Goal: Participate in discussion: Engage in conversation with other users on a specific topic

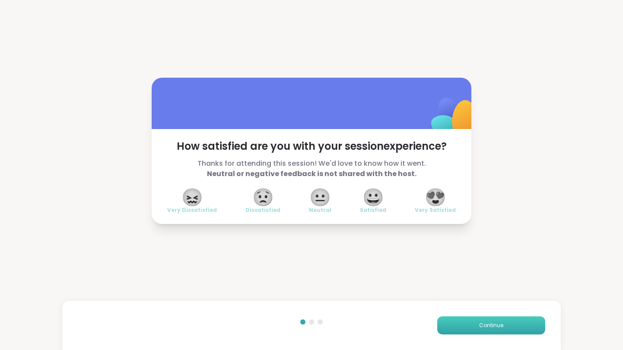
click at [490, 326] on span "Continue" at bounding box center [491, 326] width 24 height 8
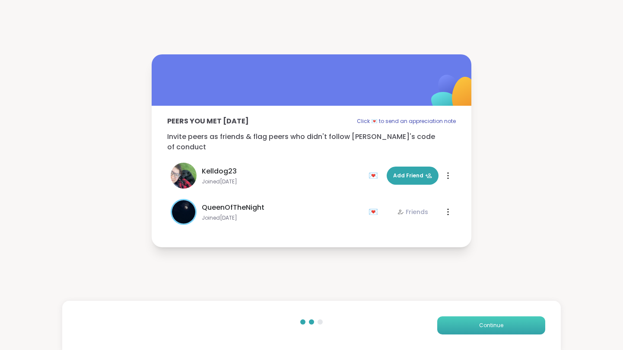
click at [490, 326] on span "Continue" at bounding box center [491, 326] width 24 height 8
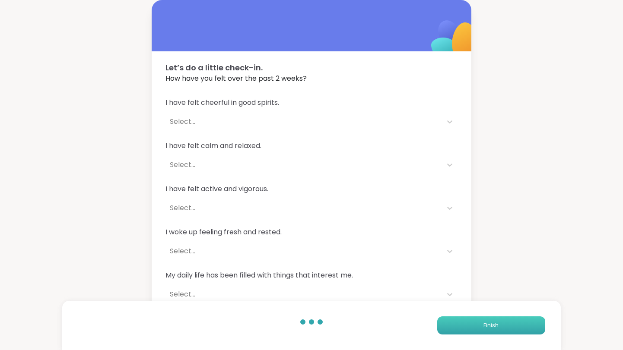
click at [490, 326] on span "Finish" at bounding box center [490, 326] width 15 height 8
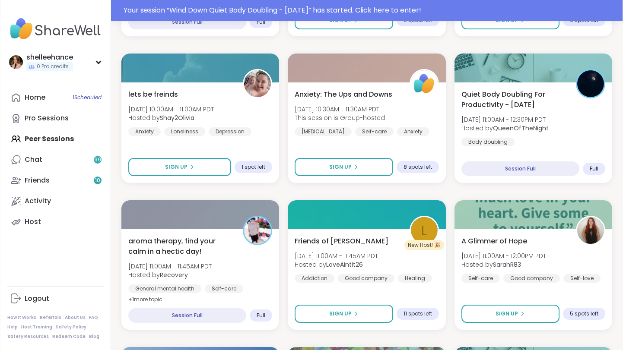
scroll to position [531, 0]
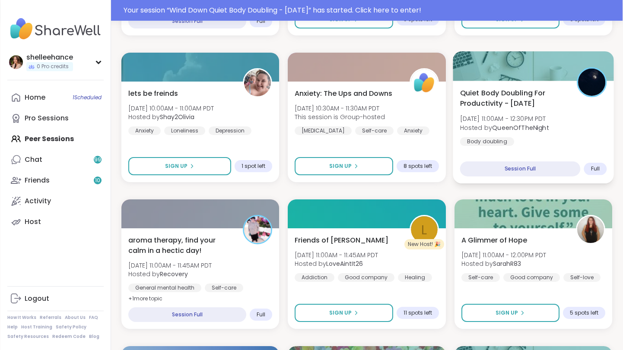
click at [554, 146] on div "Quiet Body Doubling For Productivity - [DATE] [DATE] 11:00AM - 12:30PM PDT Host…" at bounding box center [533, 117] width 147 height 58
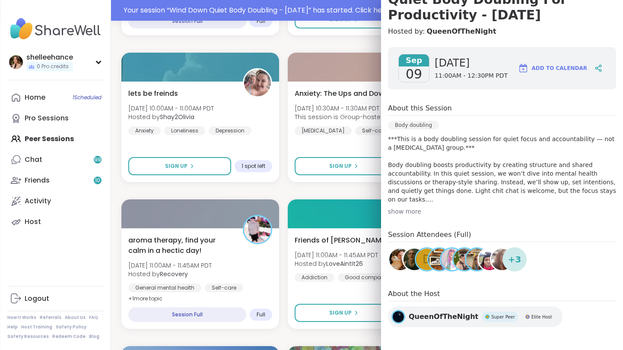
scroll to position [96, 0]
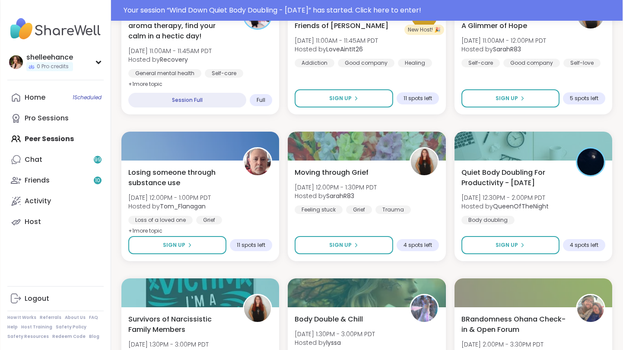
scroll to position [781, 0]
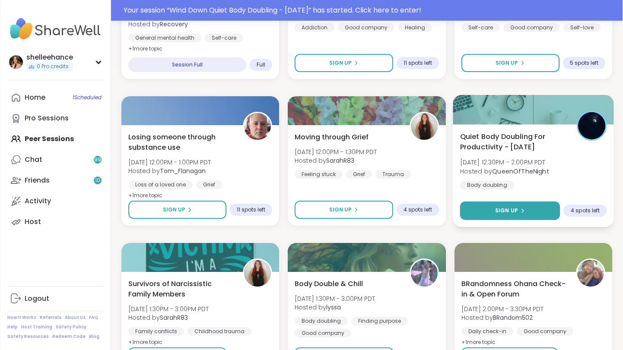
click at [480, 210] on button "Sign Up" at bounding box center [510, 211] width 100 height 19
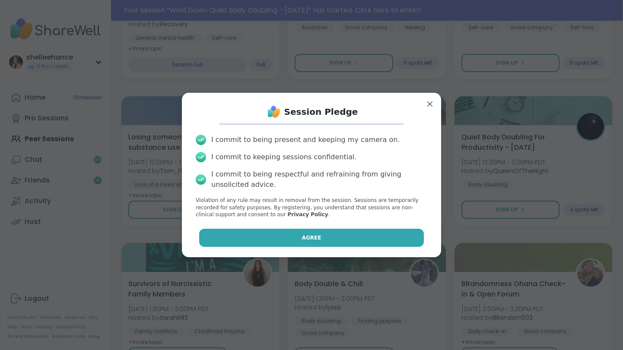
click at [268, 242] on button "Agree" at bounding box center [311, 238] width 225 height 18
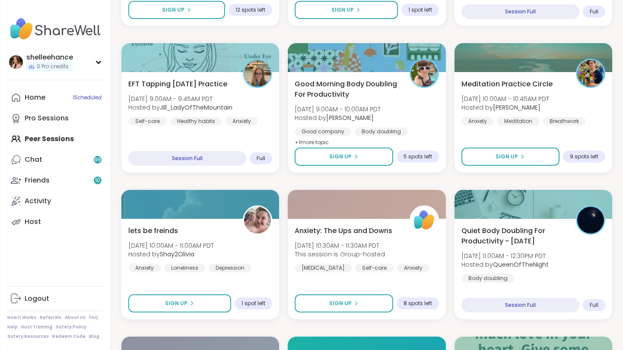
scroll to position [372, 0]
click at [264, 280] on div "lets be freinds [DATE] 10:00AM - 11:00AM PDT Hosted by Shay2Olivia Anxiety Lone…" at bounding box center [200, 270] width 161 height 103
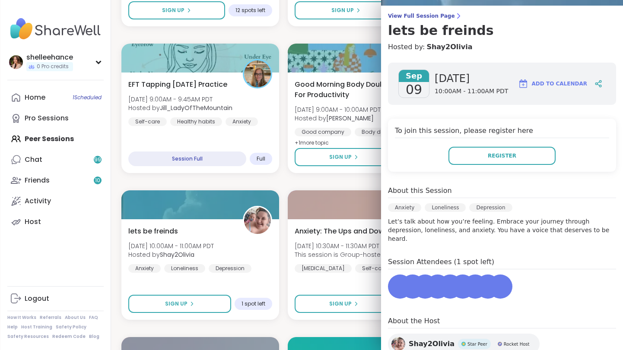
scroll to position [109, 0]
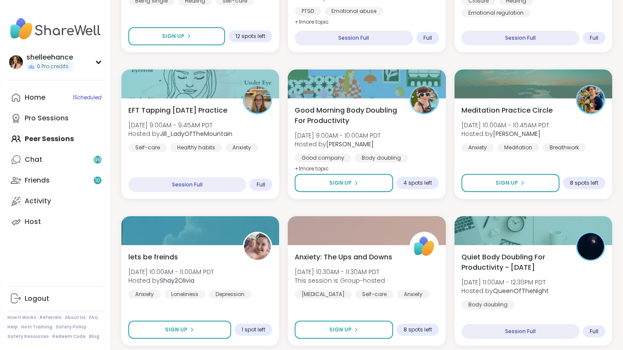
scroll to position [348, 0]
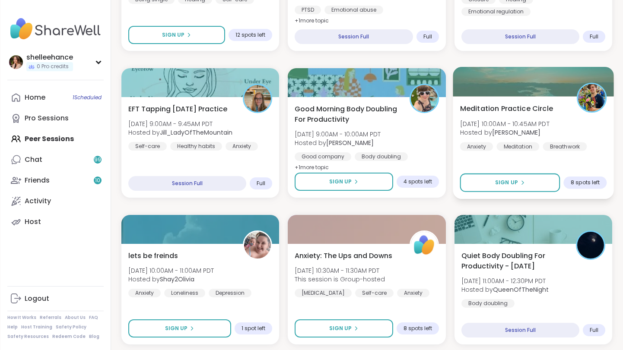
click at [594, 146] on div "Meditation Practice Circle [DATE] 10:00AM - 10:45AM PDT Hosted by [PERSON_NAME]…" at bounding box center [533, 127] width 147 height 48
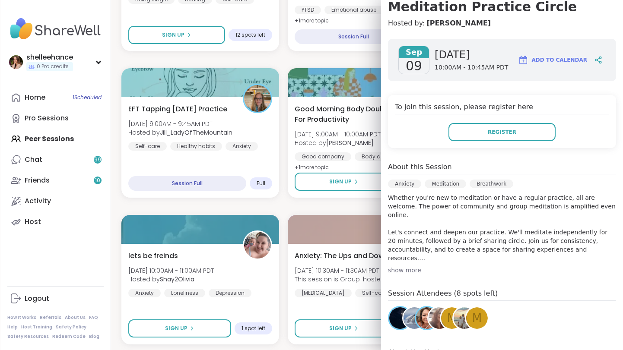
scroll to position [89, 0]
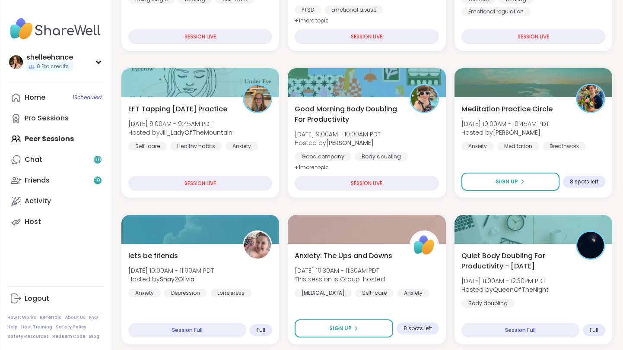
scroll to position [370, 0]
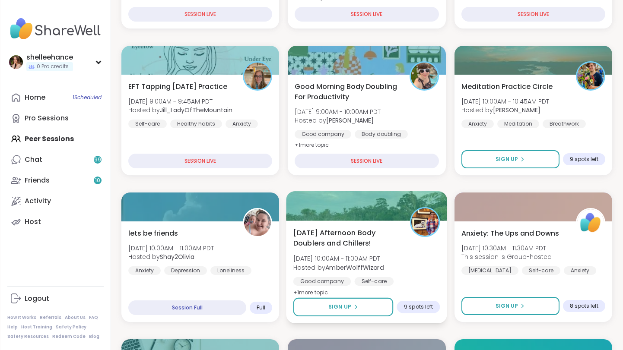
click at [427, 279] on div "Good company Self-care Body doubling" at bounding box center [366, 287] width 147 height 21
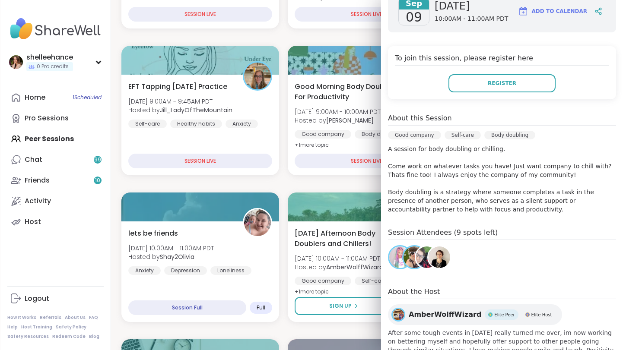
scroll to position [150, 0]
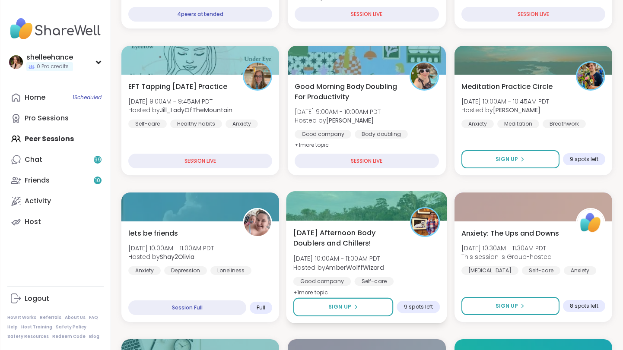
click at [402, 270] on div "[DATE] Afternoon Body Doublers and Chillers! [DATE] 10:00AM - 11:00AM PDT Hoste…" at bounding box center [366, 263] width 147 height 70
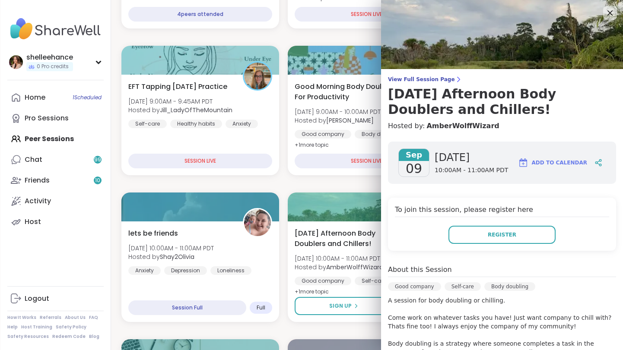
scroll to position [194, 0]
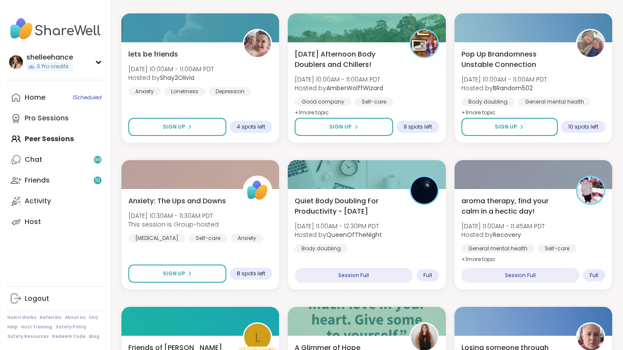
scroll to position [418, 0]
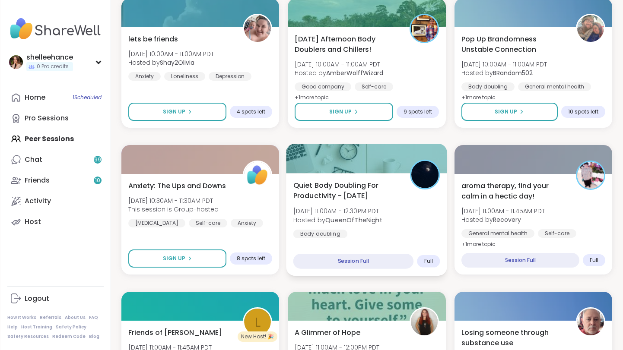
click at [423, 247] on div "Quiet Body Doubling For Productivity - [DATE] [DATE] 11:00AM - 12:30PM PDT Host…" at bounding box center [366, 224] width 161 height 103
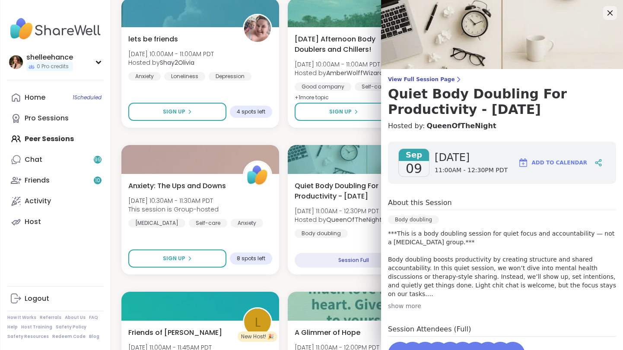
scroll to position [76, 0]
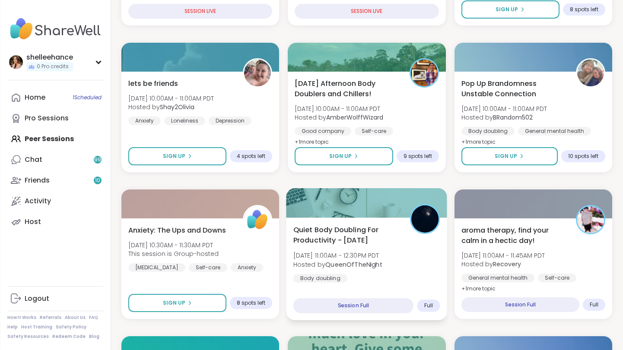
scroll to position [364, 0]
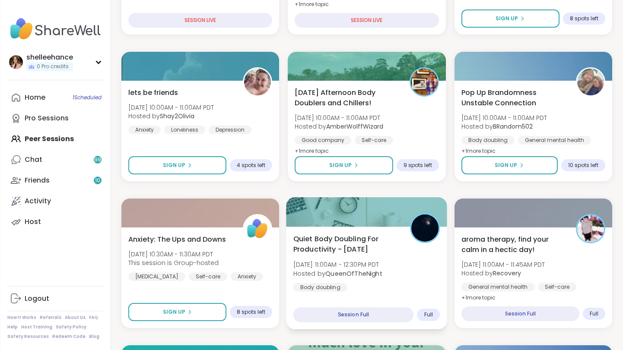
click at [426, 221] on img at bounding box center [425, 228] width 27 height 27
click at [364, 284] on div "Quiet Body Doubling For Productivity - [DATE] [DATE] 11:00AM - 12:30PM PDT Host…" at bounding box center [366, 263] width 147 height 58
click at [401, 283] on div "Quiet Body Doubling For Productivity - [DATE] [DATE] 11:00AM - 12:30PM PDT Host…" at bounding box center [366, 263] width 147 height 58
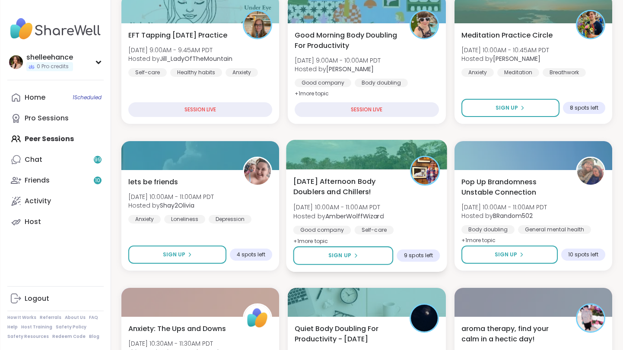
scroll to position [275, 0]
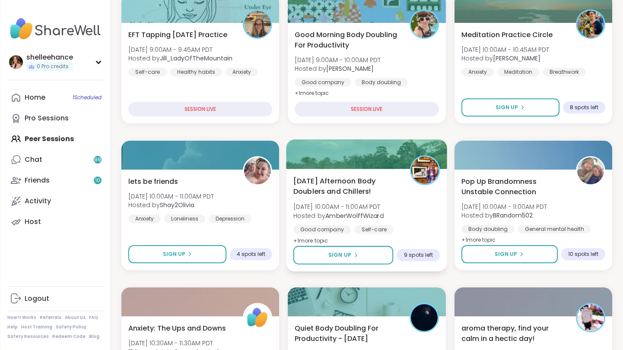
click at [414, 210] on div "[DATE] Afternoon Body Doublers and Chillers! [DATE] 10:00AM - 11:00AM PDT Hoste…" at bounding box center [366, 211] width 147 height 70
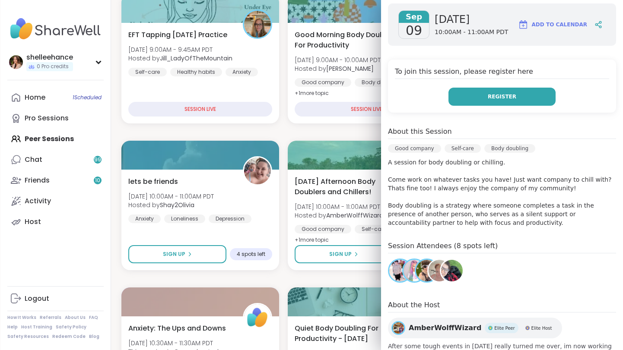
scroll to position [140, 0]
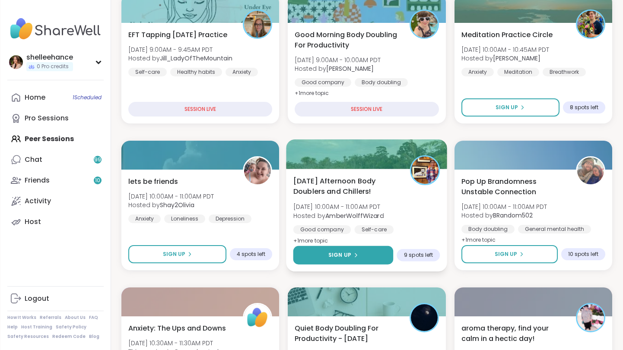
click at [312, 253] on button "Sign Up" at bounding box center [343, 255] width 100 height 19
click at [425, 232] on div "Good company Self-care Body doubling" at bounding box center [366, 236] width 147 height 21
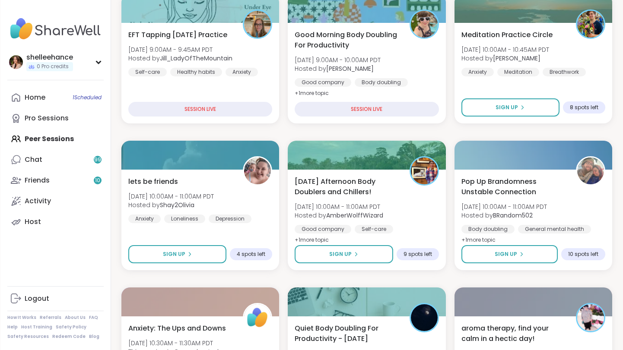
click at [397, 226] on div "Good company Self-care Body doubling" at bounding box center [366, 236] width 147 height 21
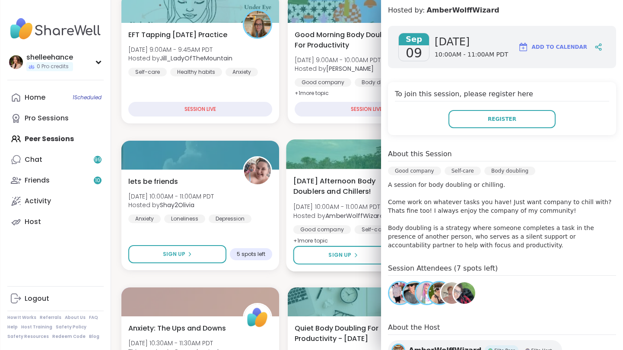
scroll to position [118, 0]
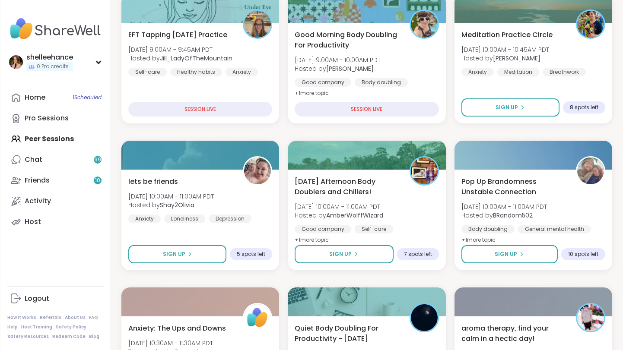
click at [599, 86] on div "Meditation Practice Circle [DATE] 10:00AM - 10:45AM PDT Hosted by [PERSON_NAME]…" at bounding box center [533, 73] width 161 height 103
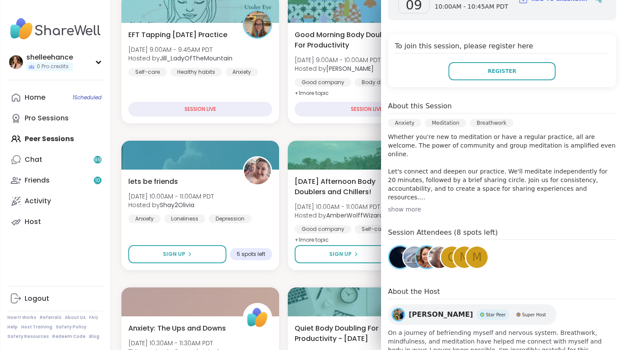
scroll to position [155, 0]
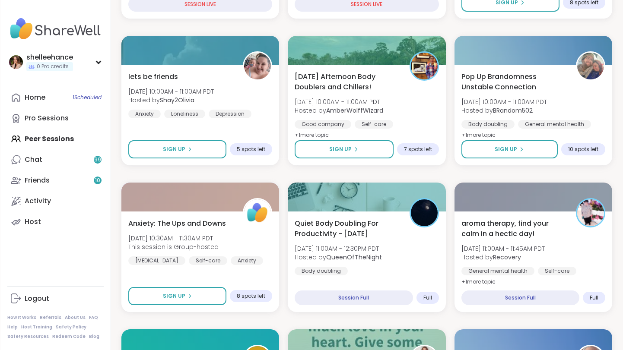
scroll to position [387, 0]
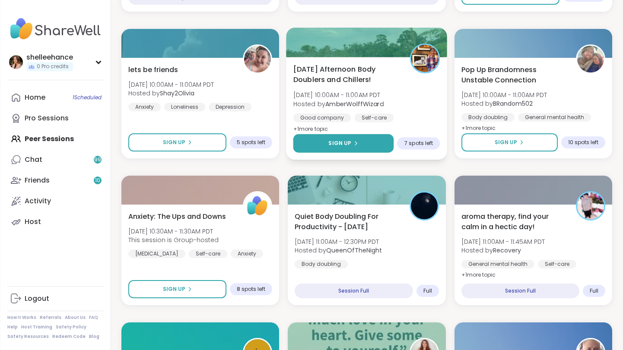
click at [300, 149] on button "Sign Up" at bounding box center [343, 143] width 101 height 19
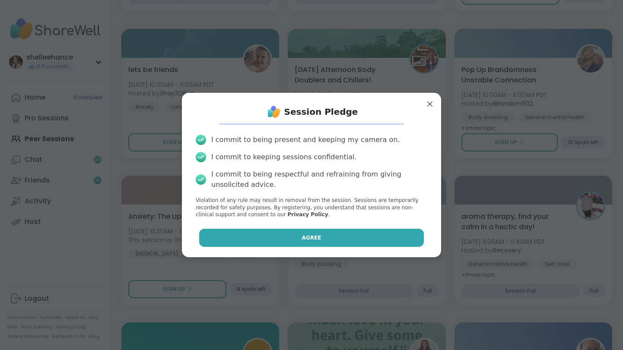
click at [276, 234] on button "Agree" at bounding box center [311, 238] width 225 height 18
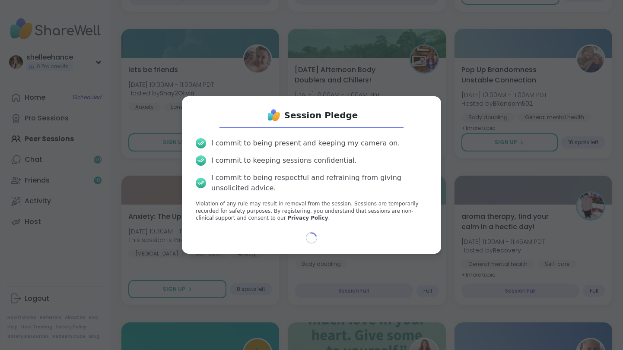
type textarea "*"
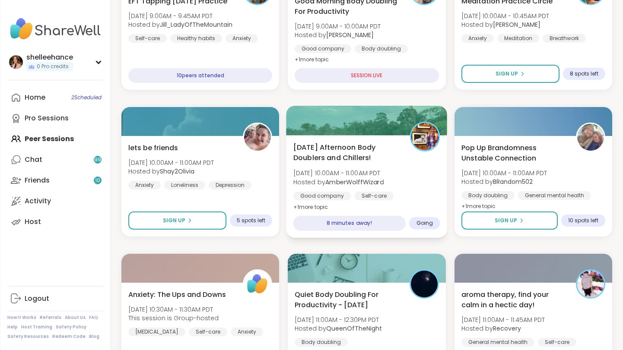
scroll to position [293, 0]
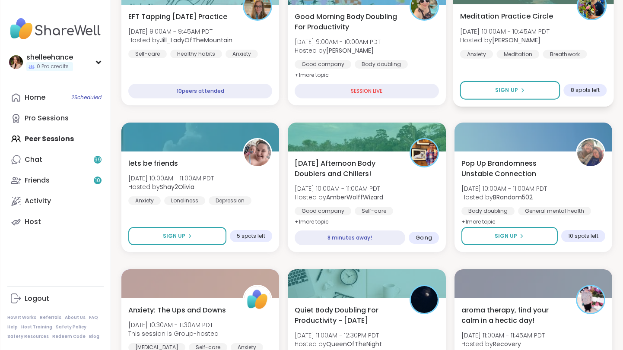
click at [572, 61] on div "Meditation Practice Circle [DATE] 10:00AM - 10:45AM PDT Hosted by [PERSON_NAME]…" at bounding box center [533, 55] width 161 height 103
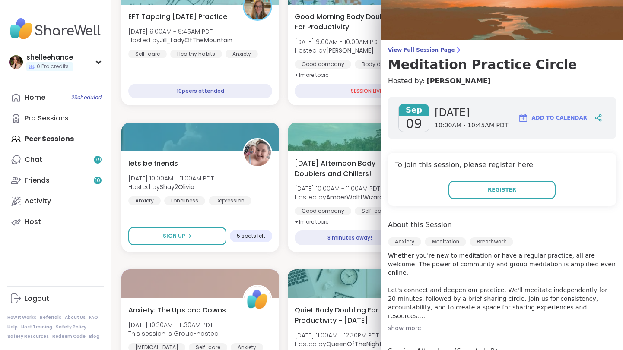
scroll to position [134, 0]
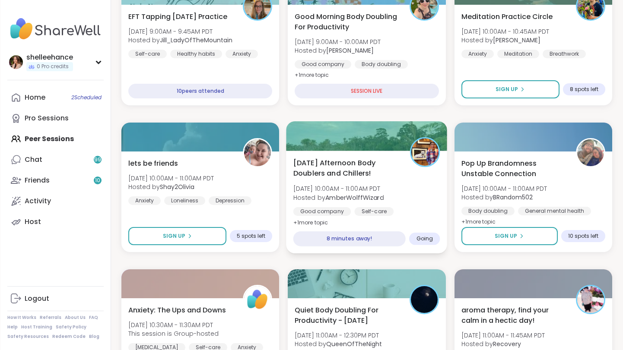
click at [429, 210] on div "Good company Self-care Body doubling" at bounding box center [366, 217] width 147 height 21
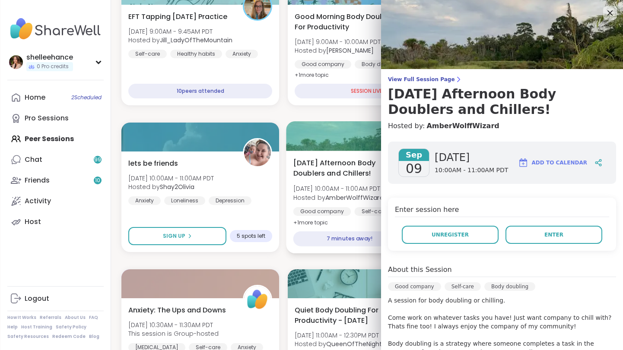
click at [330, 250] on div "[DATE] Afternoon Body Doublers and Chillers! [DATE] 10:00AM - 11:00AM PDT Hoste…" at bounding box center [366, 202] width 161 height 103
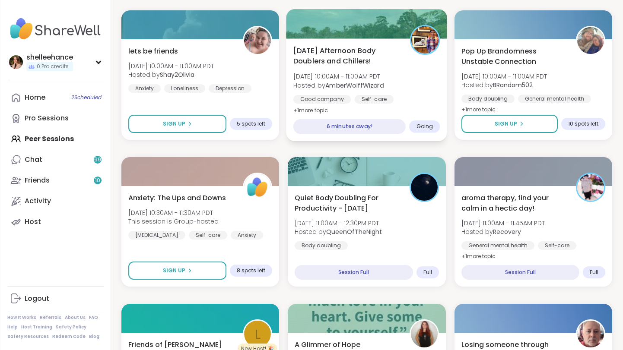
scroll to position [411, 0]
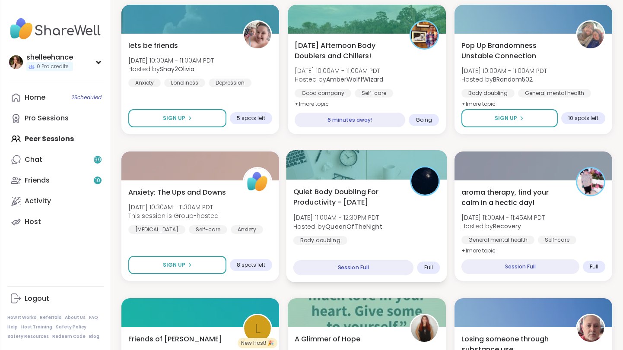
click at [426, 242] on div "Quiet Body Doubling For Productivity - [DATE] [DATE] 11:00AM - 12:30PM PDT Host…" at bounding box center [366, 216] width 147 height 58
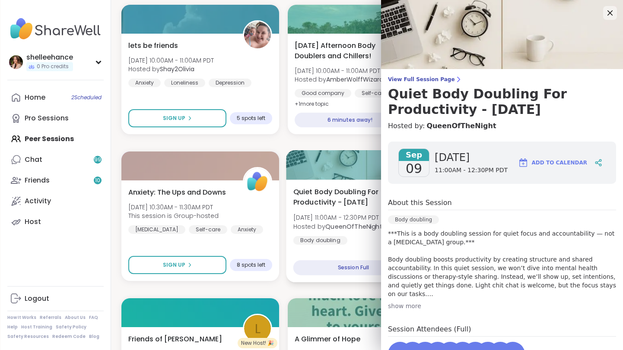
scroll to position [96, 0]
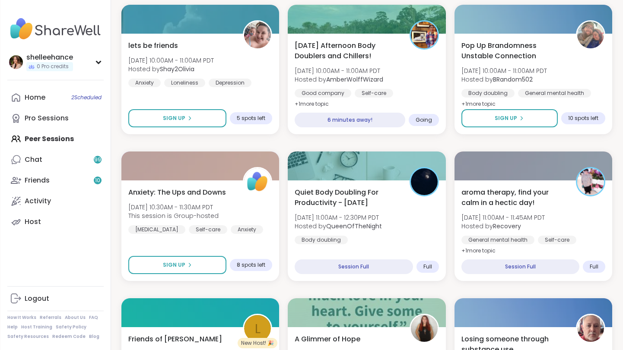
click at [424, 218] on div "Quiet Body Doubling For Productivity - [DATE] [DATE] 11:00AM - 12:30PM PDT Host…" at bounding box center [366, 216] width 147 height 58
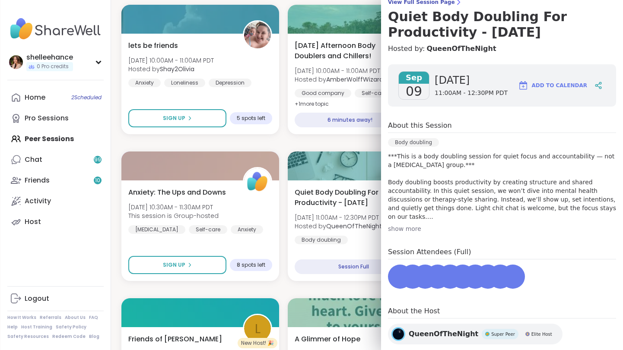
scroll to position [79, 0]
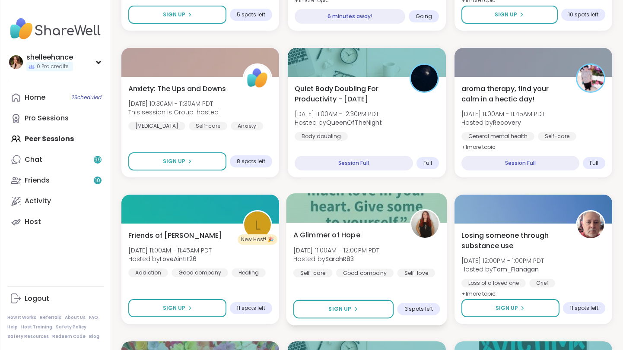
scroll to position [522, 0]
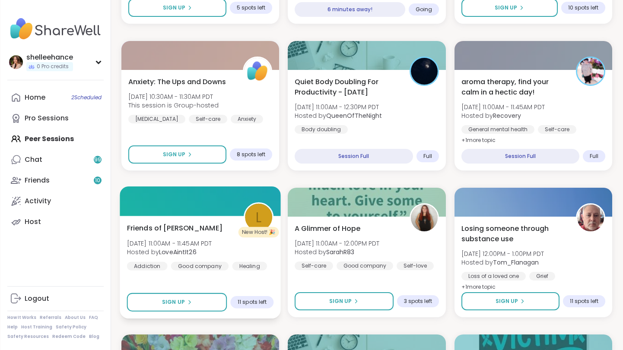
click at [271, 266] on div "Friends of [PERSON_NAME] [DATE] 11:00AM - 11:45AM PDT Hosted by LoveAintIt26 Ad…" at bounding box center [200, 247] width 147 height 48
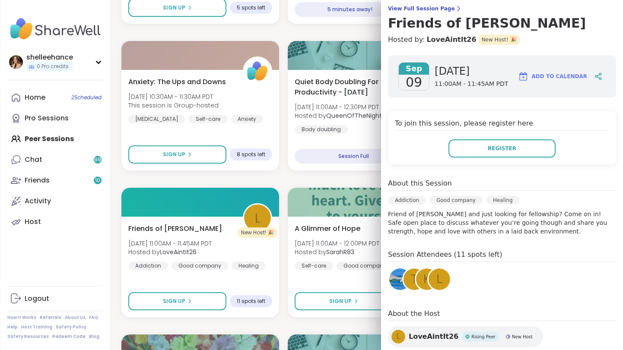
scroll to position [86, 0]
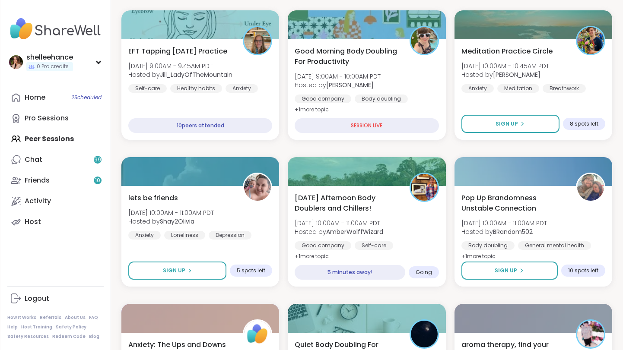
scroll to position [266, 0]
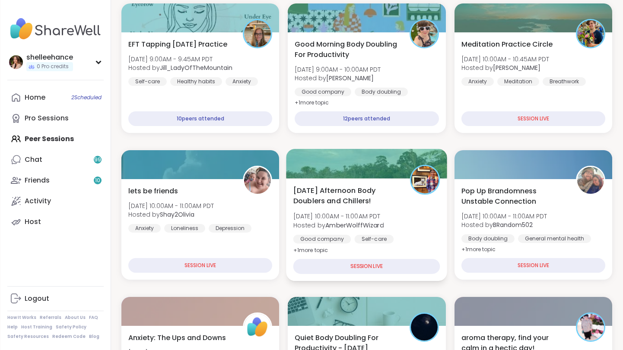
click at [421, 231] on div "[DATE] Afternoon Body Doublers and Chillers! [DATE] 10:00AM - 11:00AM PDT Hoste…" at bounding box center [366, 220] width 147 height 70
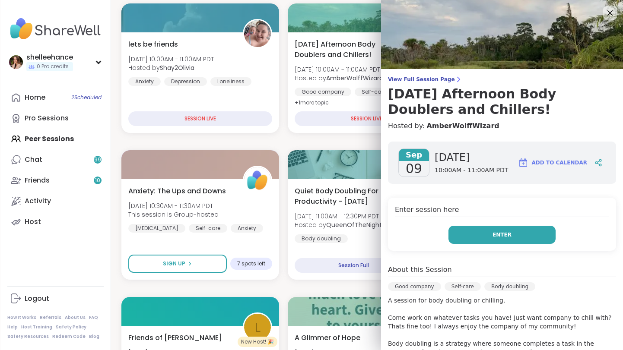
click at [467, 233] on button "Enter" at bounding box center [501, 235] width 107 height 18
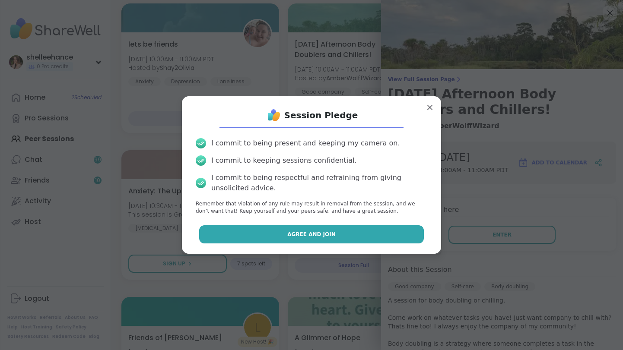
click at [269, 238] on button "Agree and Join" at bounding box center [311, 235] width 225 height 18
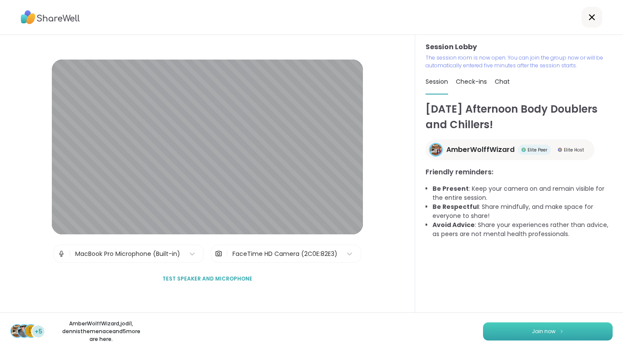
click at [538, 334] on span "Join now" at bounding box center [544, 332] width 24 height 8
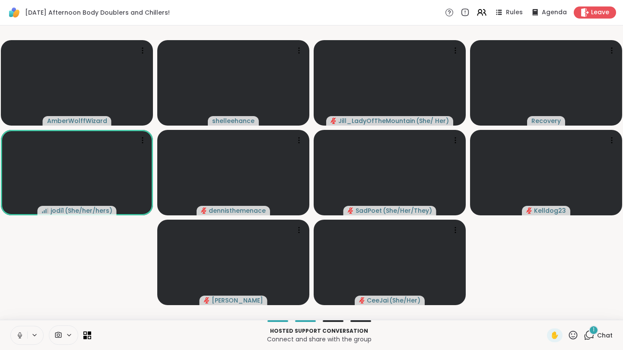
click at [20, 338] on icon at bounding box center [19, 338] width 0 height 2
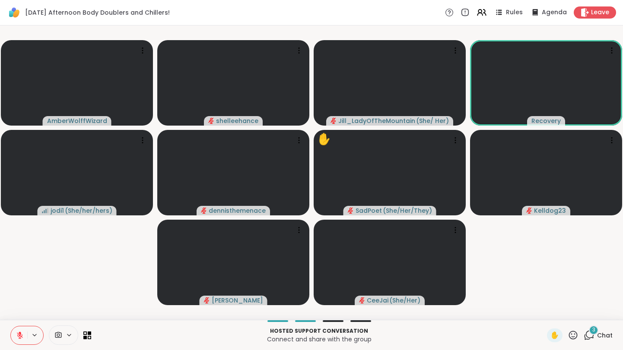
click at [16, 339] on icon at bounding box center [20, 336] width 8 height 8
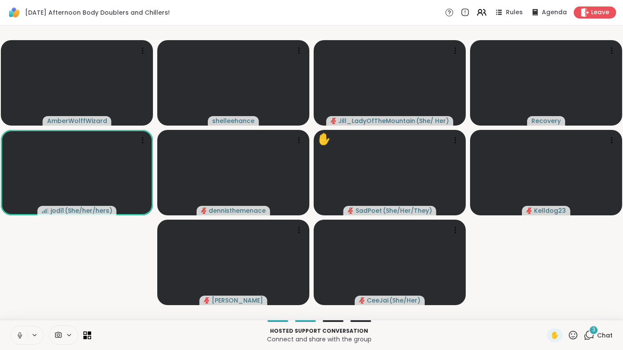
click at [16, 339] on icon at bounding box center [20, 336] width 8 height 8
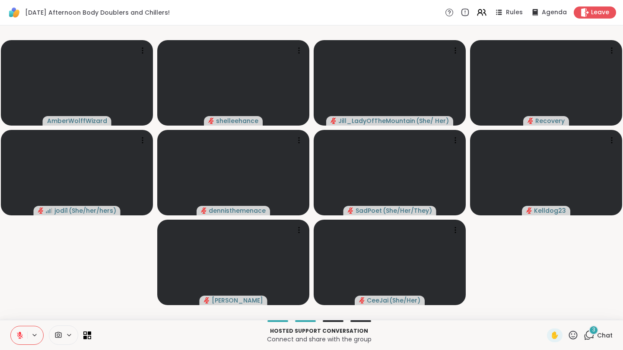
click at [15, 339] on button at bounding box center [19, 336] width 16 height 18
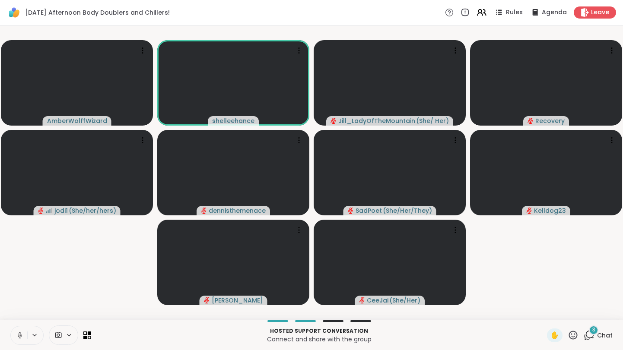
click at [15, 339] on button at bounding box center [19, 336] width 16 height 18
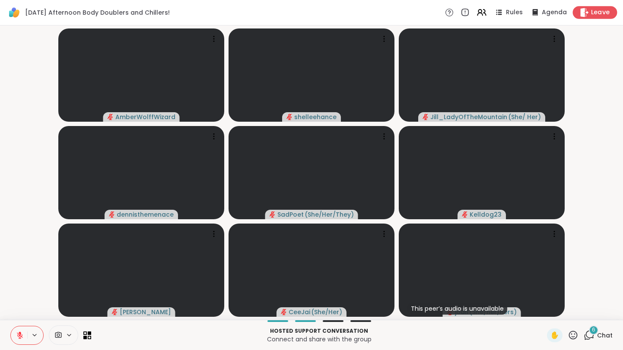
click at [602, 12] on span "Leave" at bounding box center [600, 12] width 19 height 9
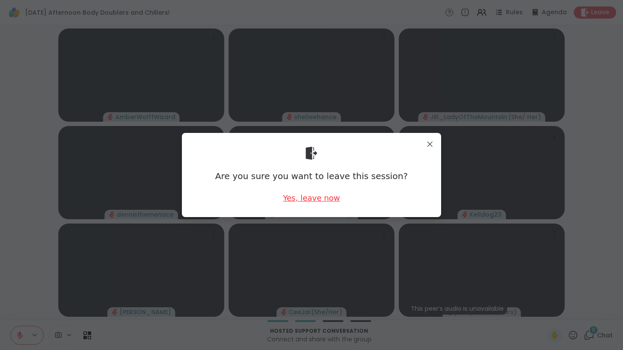
click at [314, 198] on div "Yes, leave now" at bounding box center [311, 198] width 57 height 11
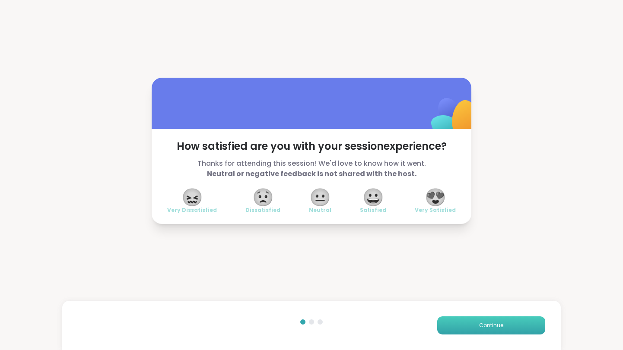
click at [492, 330] on button "Continue" at bounding box center [491, 326] width 108 height 18
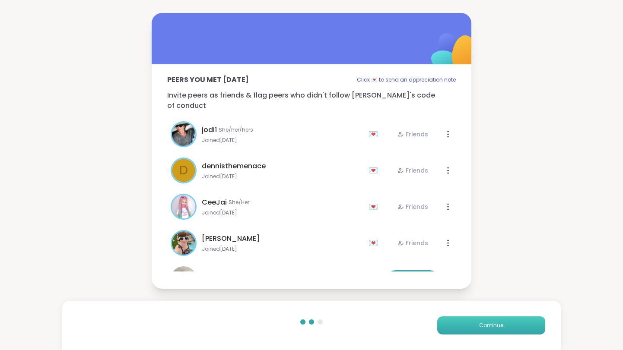
click at [492, 330] on button "Continue" at bounding box center [491, 326] width 108 height 18
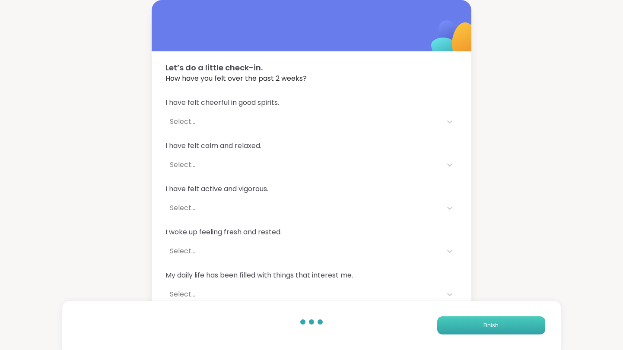
click at [492, 330] on button "Finish" at bounding box center [491, 326] width 108 height 18
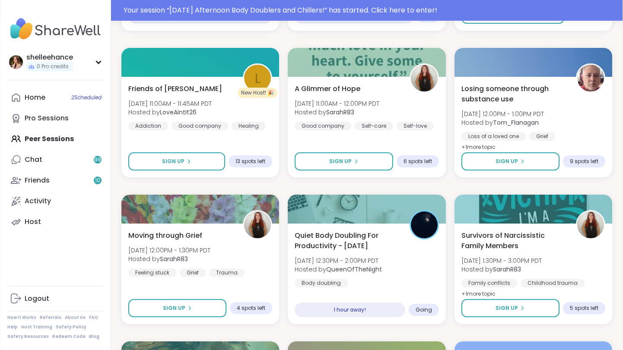
scroll to position [348, 0]
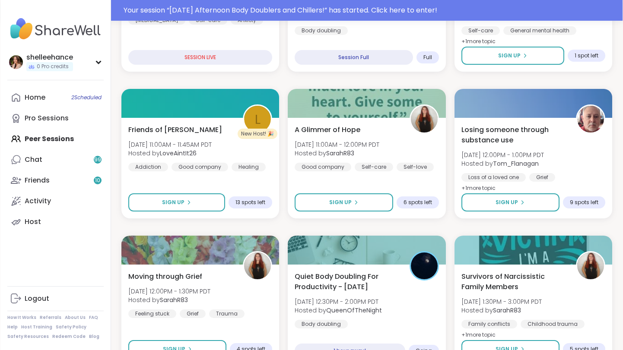
click at [406, 289] on div "Quiet Body Doubling For Productivity - [DATE] [DATE] 12:30PM - 2:00PM PDT Hoste…" at bounding box center [367, 300] width 144 height 57
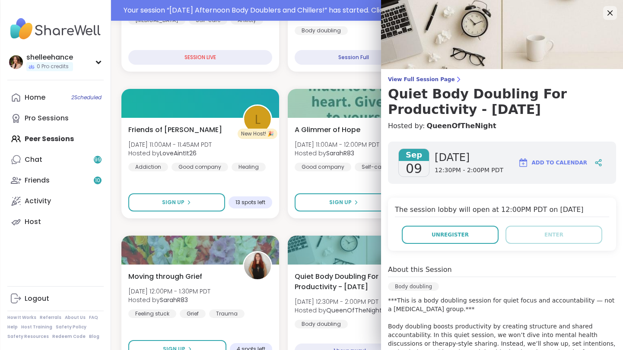
scroll to position [95, 0]
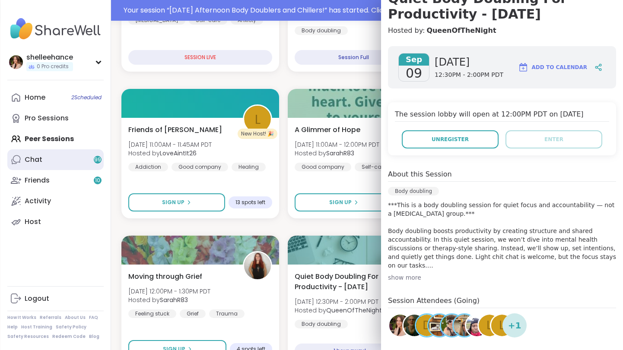
click at [80, 162] on link "Chat 99" at bounding box center [55, 159] width 96 height 21
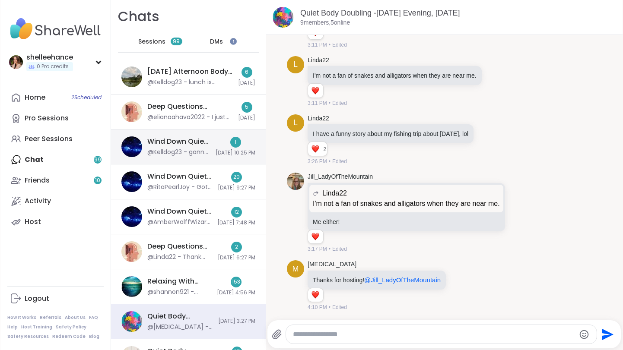
click at [191, 137] on div "Wind Down Quiet Body Doubling - [DATE] @Kelldog23 - gonna go to bed soon night …" at bounding box center [188, 147] width 155 height 35
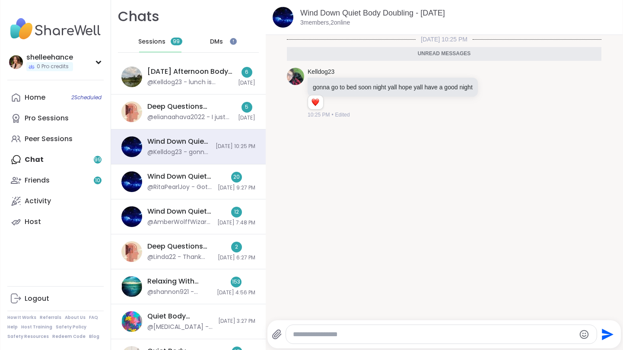
click at [338, 330] on textarea "Type your message" at bounding box center [434, 334] width 282 height 9
type textarea "**********"
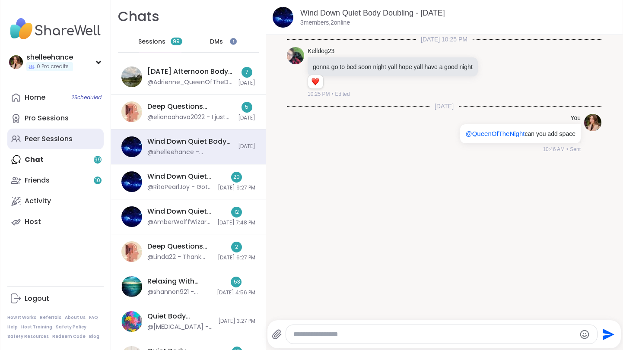
click at [81, 140] on link "Peer Sessions" at bounding box center [55, 139] width 96 height 21
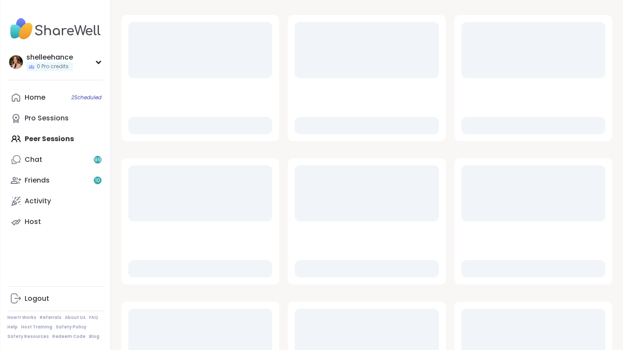
scroll to position [125, 0]
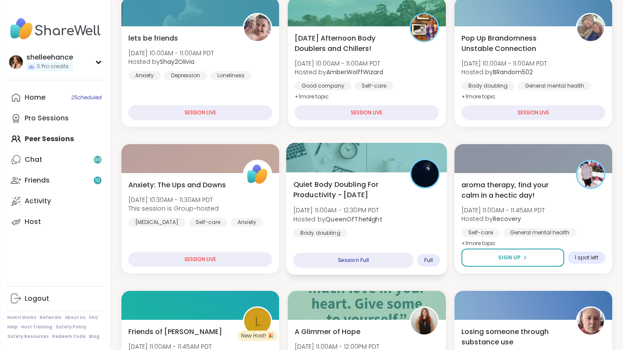
click at [438, 205] on div "Quiet Body Doubling For Productivity - [DATE] [DATE] 11:00AM - 12:30PM PDT Host…" at bounding box center [366, 208] width 147 height 58
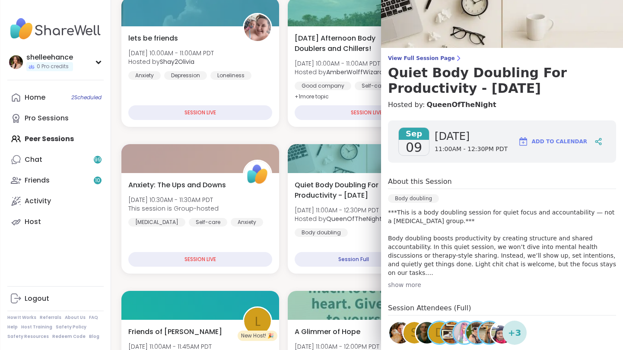
scroll to position [0, 0]
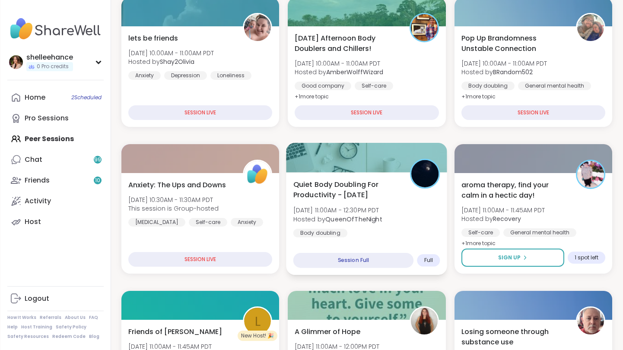
click at [369, 226] on div "Quiet Body Doubling For Productivity - [DATE] [DATE] 11:00AM - 12:30PM PDT Host…" at bounding box center [366, 208] width 147 height 58
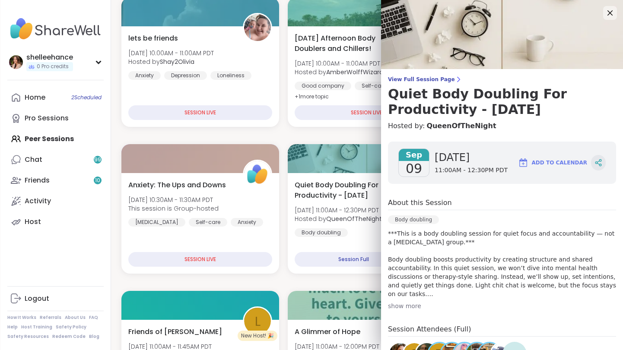
click at [599, 168] on div at bounding box center [598, 163] width 15 height 16
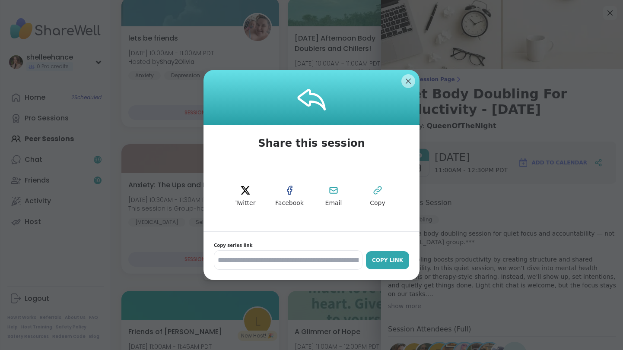
click at [404, 261] on div "Copy Link" at bounding box center [387, 261] width 35 height 8
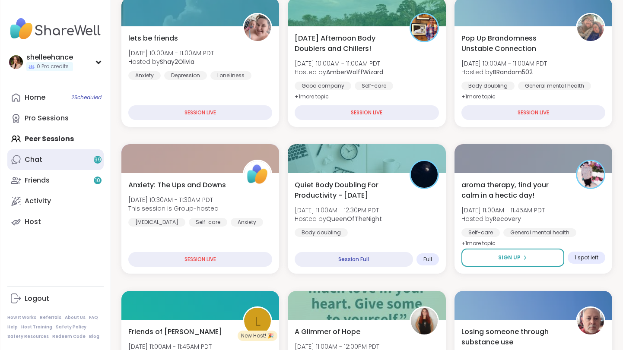
click at [91, 158] on link "Chat 99" at bounding box center [55, 159] width 96 height 21
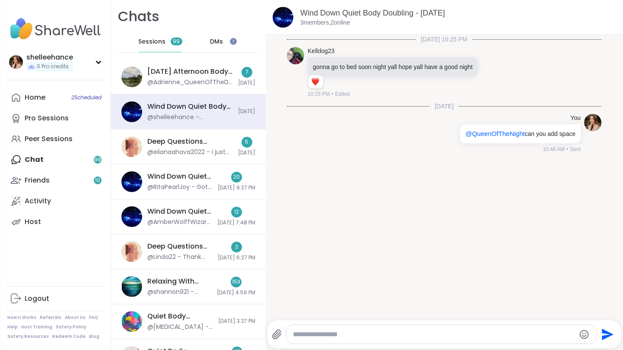
paste textarea "**********"
type textarea "**********"
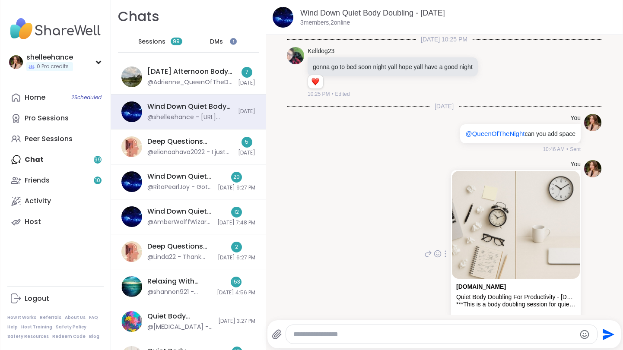
click at [449, 166] on div "You" at bounding box center [514, 164] width 131 height 9
click at [566, 132] on p "@QueenOfTheNight can you add space" at bounding box center [520, 134] width 110 height 9
drag, startPoint x: 576, startPoint y: 135, endPoint x: 459, endPoint y: 133, distance: 117.5
click at [460, 133] on div "@QueenOfTheNight can you add space" at bounding box center [520, 133] width 121 height 19
click at [444, 140] on div "You @QueenOfTheNight can you add space 10:46 AM • Sent" at bounding box center [506, 133] width 149 height 39
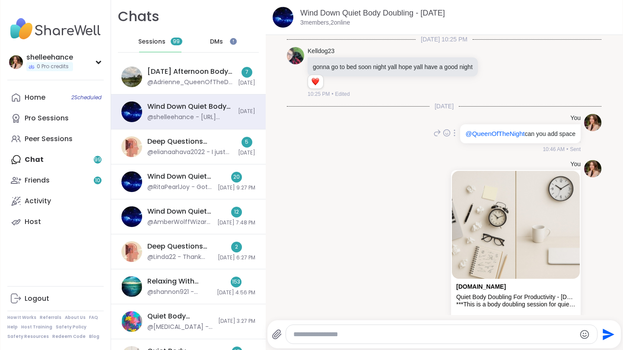
drag, startPoint x: 458, startPoint y: 136, endPoint x: 578, endPoint y: 141, distance: 120.2
click at [578, 141] on div "@QueenOfTheNight can you add space" at bounding box center [520, 133] width 121 height 19
copy p "@QueenOfTheNight can you add space"
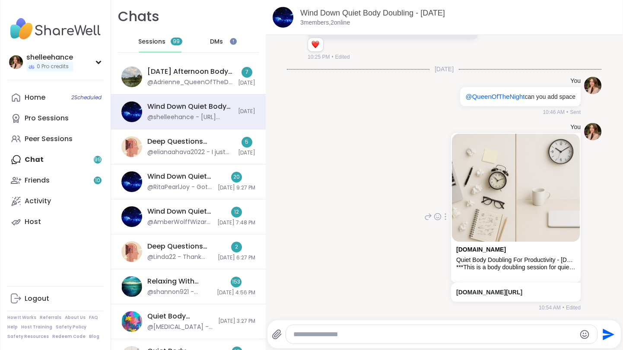
click at [341, 120] on div "You [DOMAIN_NAME] Quiet Body Doubling For Productivity - [DATE] ***This is a bo…" at bounding box center [444, 218] width 315 height 196
click at [210, 75] on div "[DATE] Afternoon Body Doublers and Chillers!, [DATE]" at bounding box center [190, 72] width 86 height 10
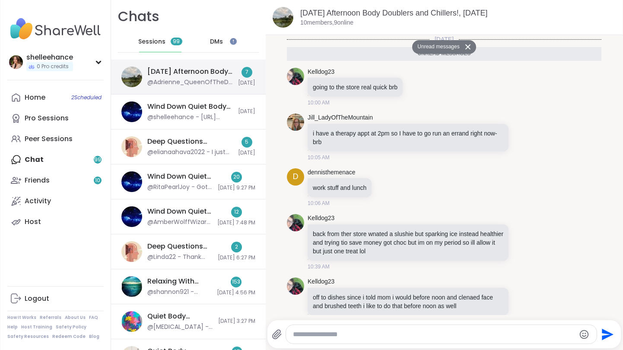
scroll to position [114, 0]
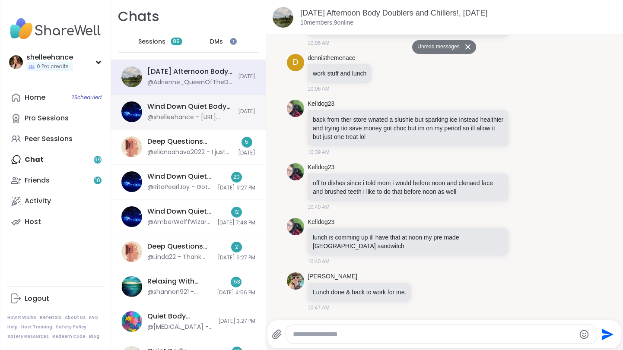
click at [222, 123] on div "Wind Down Quiet Body Doubling - [DATE] @shelleehance - [URL][DOMAIN_NAME] [DATE]" at bounding box center [188, 112] width 155 height 35
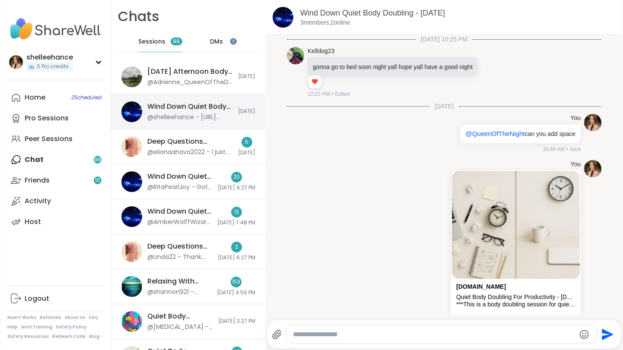
scroll to position [46, 0]
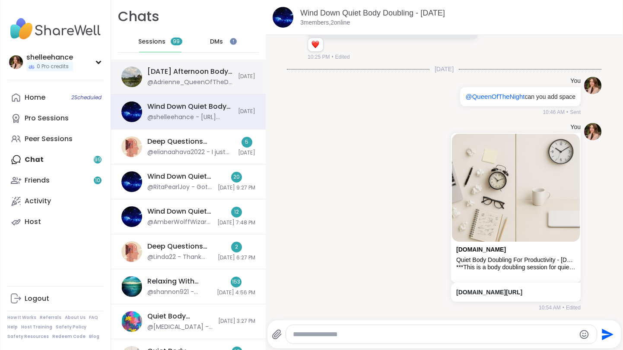
click at [212, 84] on div "@Adrienne_QueenOfTheDawn - Lunch done & back to work for me." at bounding box center [190, 82] width 86 height 9
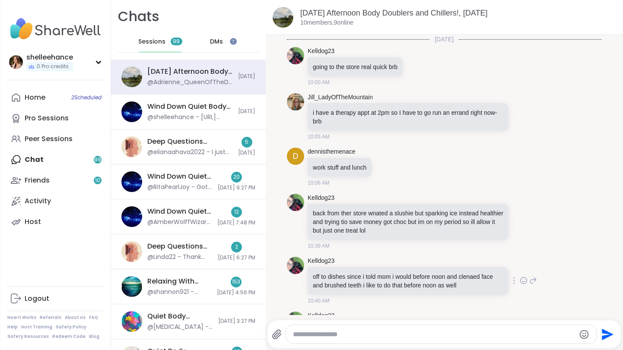
scroll to position [94, 0]
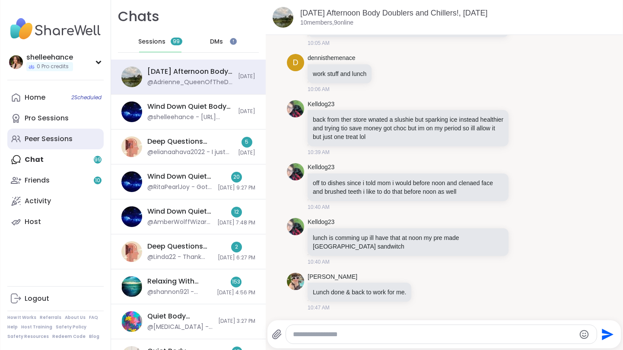
click at [96, 139] on link "Peer Sessions" at bounding box center [55, 139] width 96 height 21
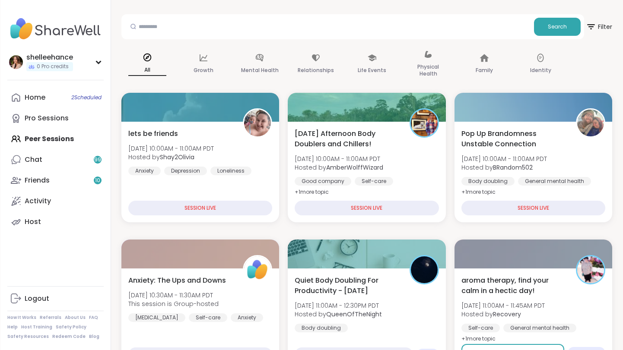
scroll to position [122, 0]
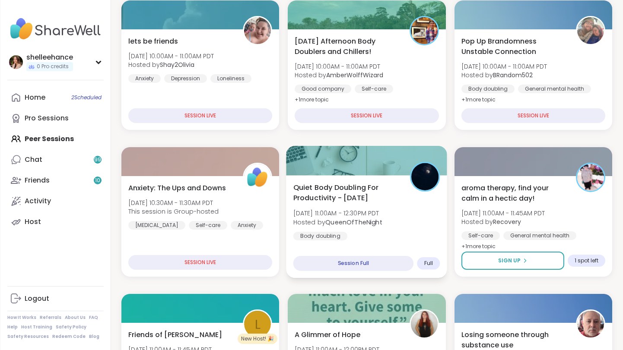
click at [392, 251] on div "Quiet Body Doubling For Productivity - [DATE] [DATE] 11:00AM - 12:30PM PDT Host…" at bounding box center [366, 226] width 161 height 103
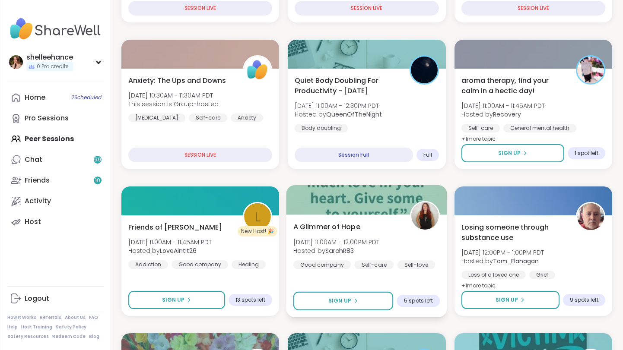
scroll to position [172, 0]
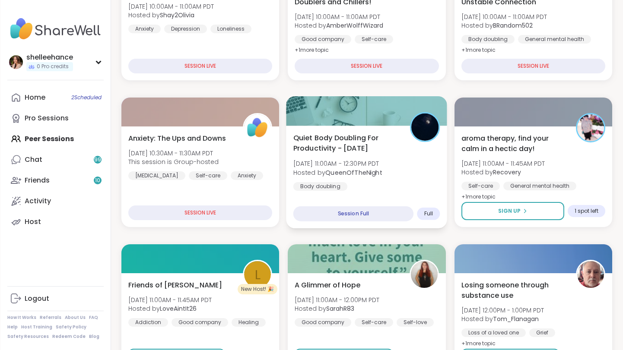
click at [390, 186] on div "Quiet Body Doubling For Productivity - [DATE] [DATE] 11:00AM - 12:30PM PDT Host…" at bounding box center [366, 162] width 147 height 58
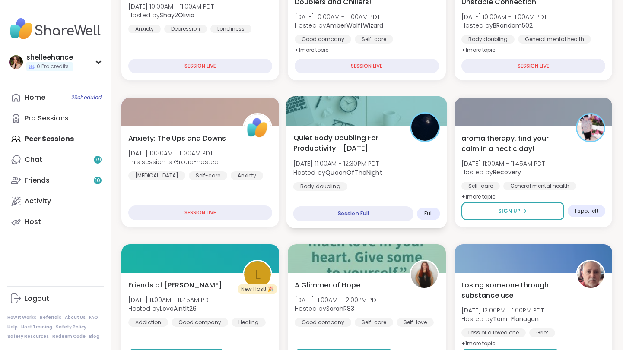
click at [372, 190] on div "Quiet Body Doubling For Productivity - [DATE] [DATE] 11:00AM - 12:30PM PDT Host…" at bounding box center [366, 162] width 147 height 58
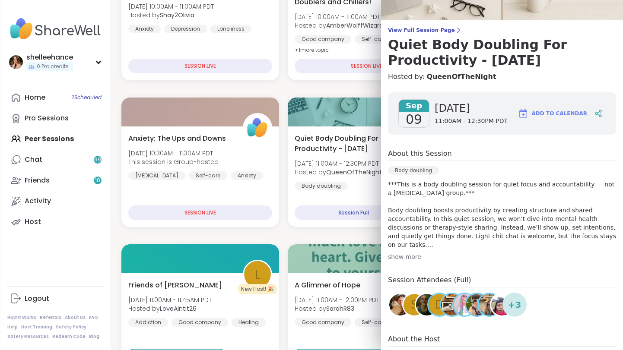
scroll to position [53, 0]
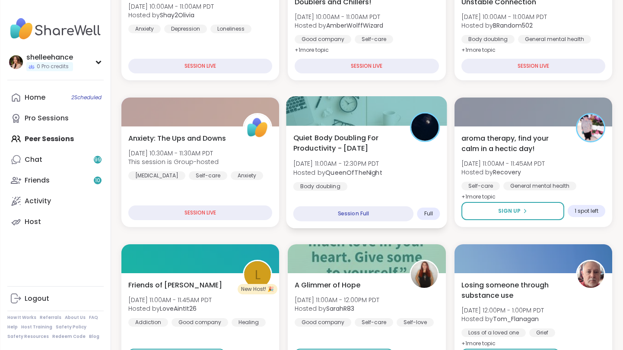
click at [415, 203] on div "Quiet Body Doubling For Productivity - [DATE] [DATE] 11:00AM - 12:30PM PDT Host…" at bounding box center [366, 177] width 161 height 103
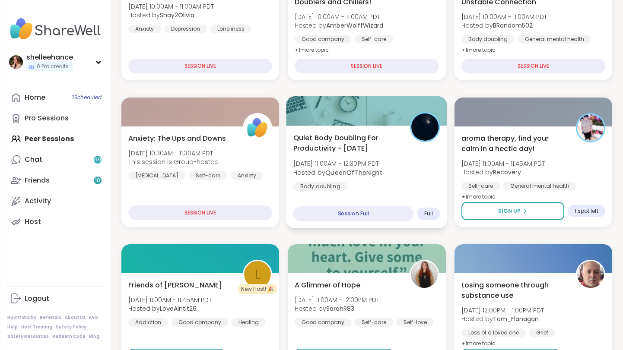
click at [417, 178] on div "Quiet Body Doubling For Productivity - [DATE] [DATE] 11:00AM - 12:30PM PDT Host…" at bounding box center [366, 162] width 147 height 58
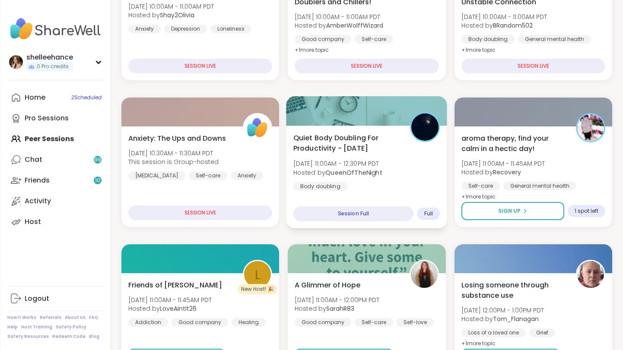
click at [394, 191] on div "Quiet Body Doubling For Productivity - [DATE] [DATE] 11:00AM - 12:30PM PDT Host…" at bounding box center [366, 177] width 161 height 103
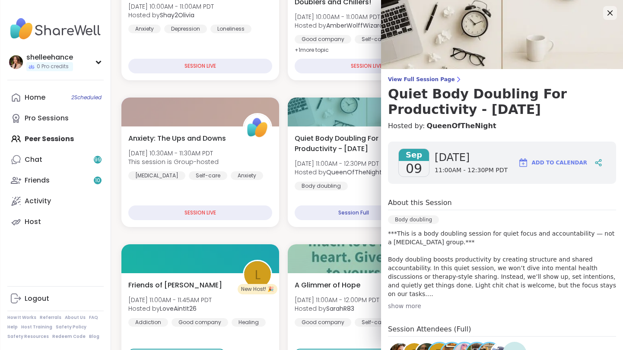
scroll to position [64, 0]
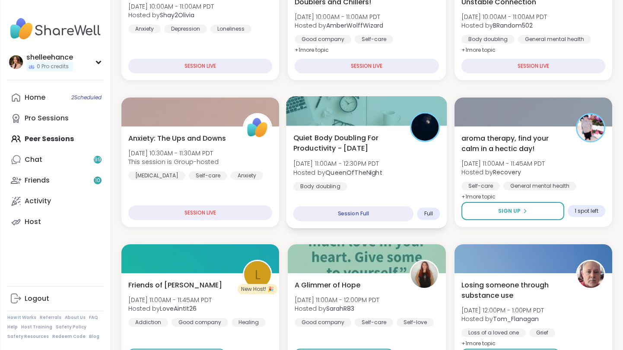
click at [373, 203] on div "Quiet Body Doubling For Productivity - [DATE] [DATE] 11:00AM - 12:30PM PDT Host…" at bounding box center [366, 177] width 161 height 103
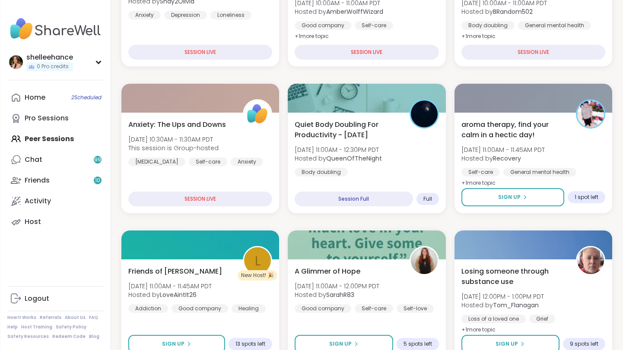
scroll to position [191, 0]
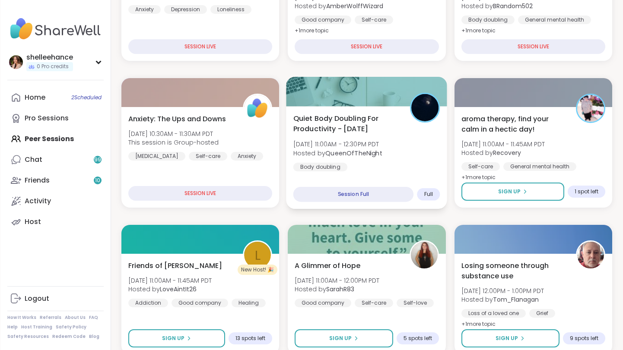
click at [390, 172] on div "Quiet Body Doubling For Productivity - [DATE] [DATE] 11:00AM - 12:30PM PDT Host…" at bounding box center [366, 157] width 161 height 103
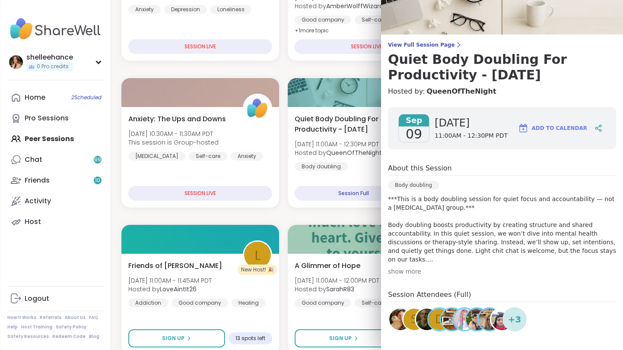
scroll to position [37, 0]
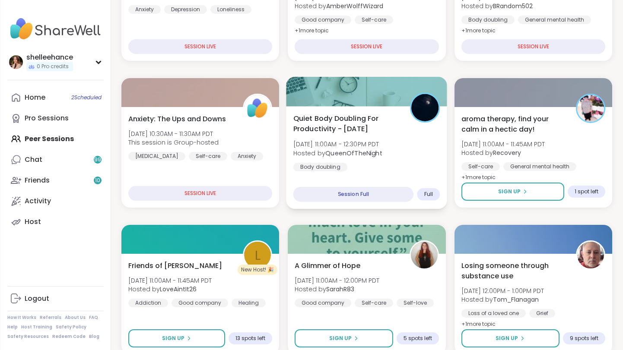
click at [338, 157] on b "QueenOfTheNight" at bounding box center [353, 153] width 57 height 9
click at [369, 162] on div "Quiet Body Doubling For Productivity - [DATE] [DATE] 11:00AM - 12:30PM PDT Host…" at bounding box center [366, 142] width 147 height 58
click at [368, 161] on div "Quiet Body Doubling For Productivity - [DATE] [DATE] 11:00AM - 12:30PM PDT Host…" at bounding box center [366, 142] width 147 height 58
